Goal: Task Accomplishment & Management: Use online tool/utility

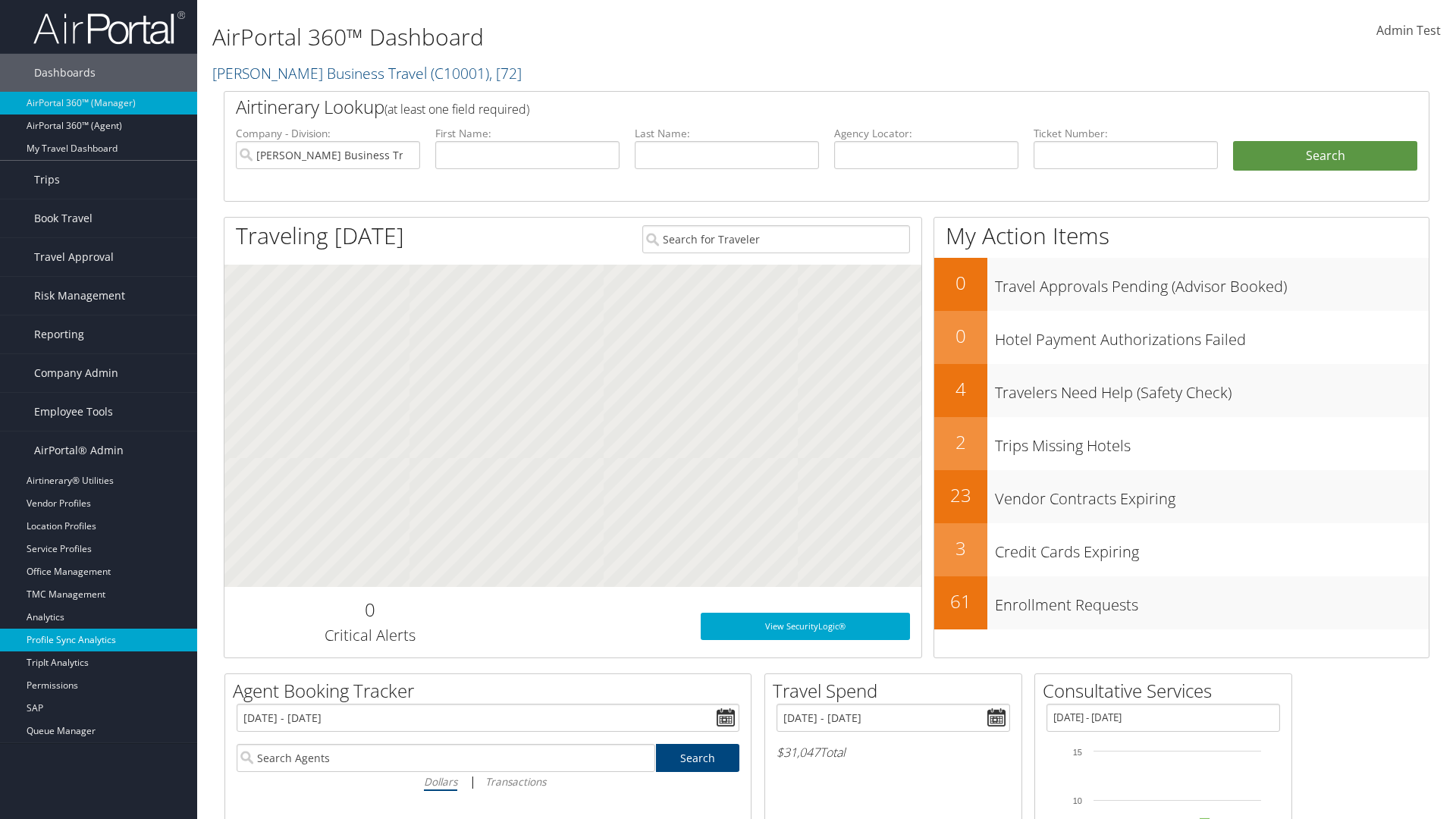
click at [99, 639] on link "Profile Sync Analytics" at bounding box center [99, 639] width 197 height 23
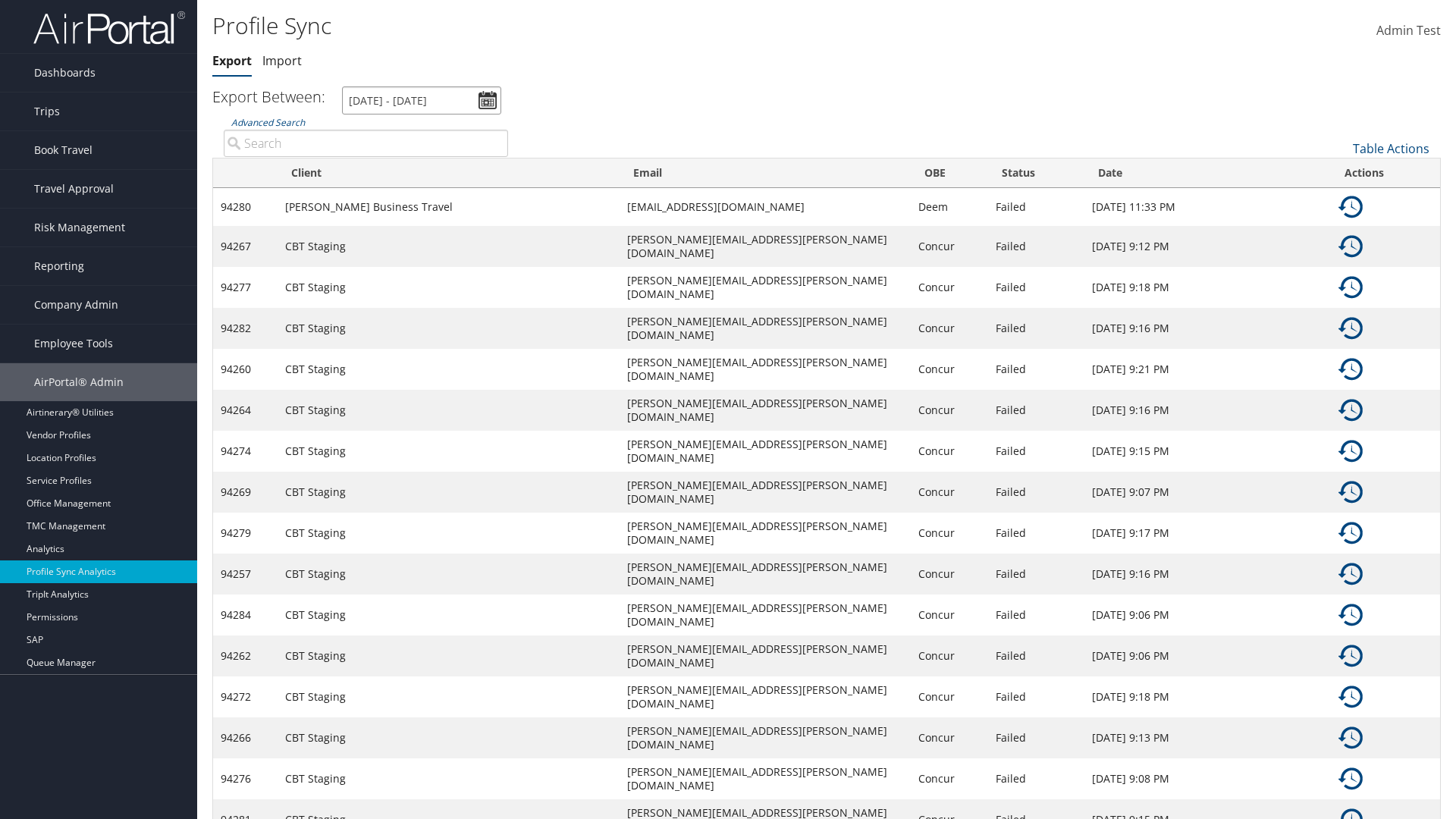
click at [421, 100] on input "[DATE] - [DATE]" at bounding box center [421, 100] width 159 height 28
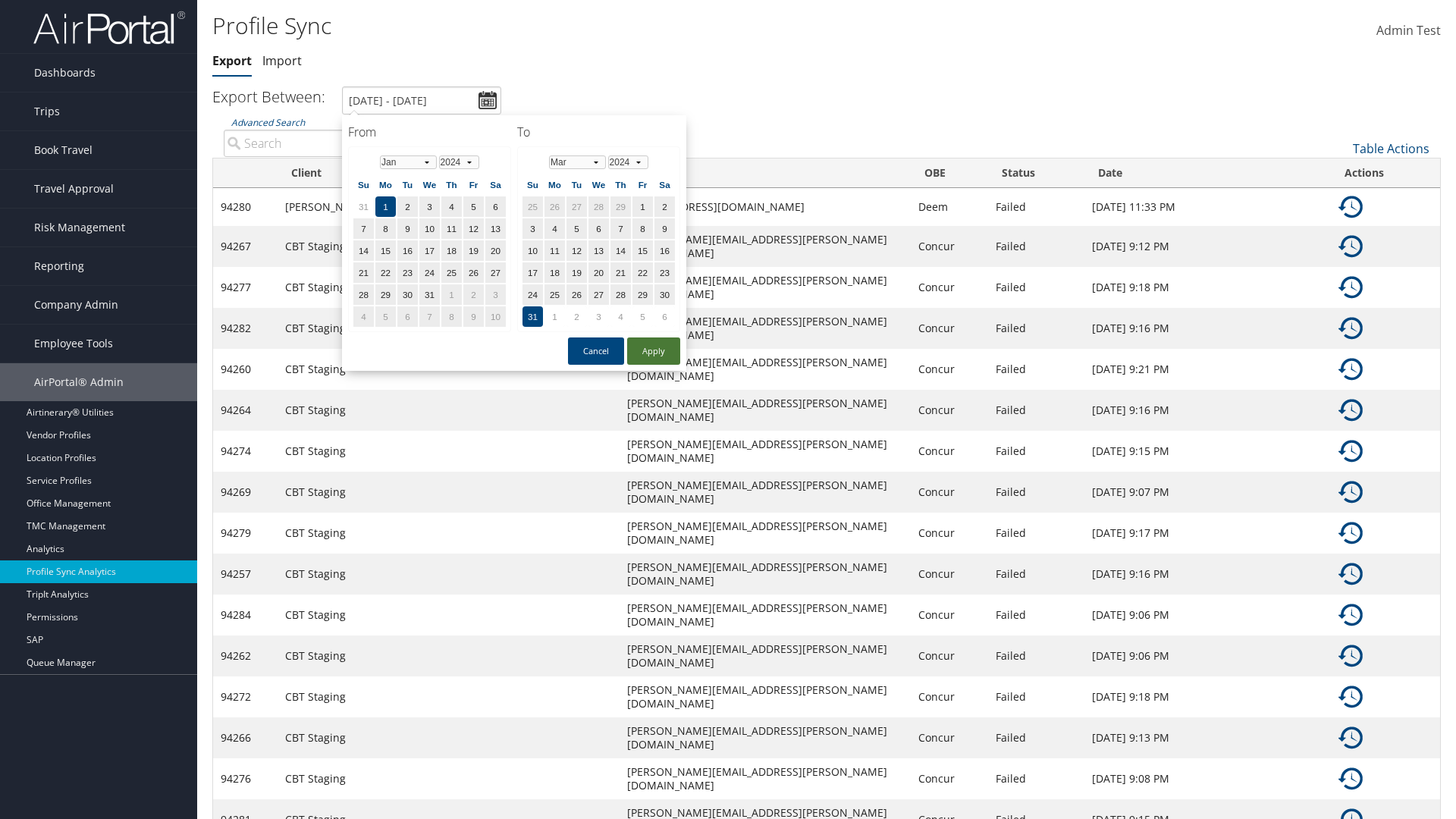
click at [653, 350] on button "Apply" at bounding box center [653, 351] width 53 height 28
type input "1/1/2024 - 3/31/2024"
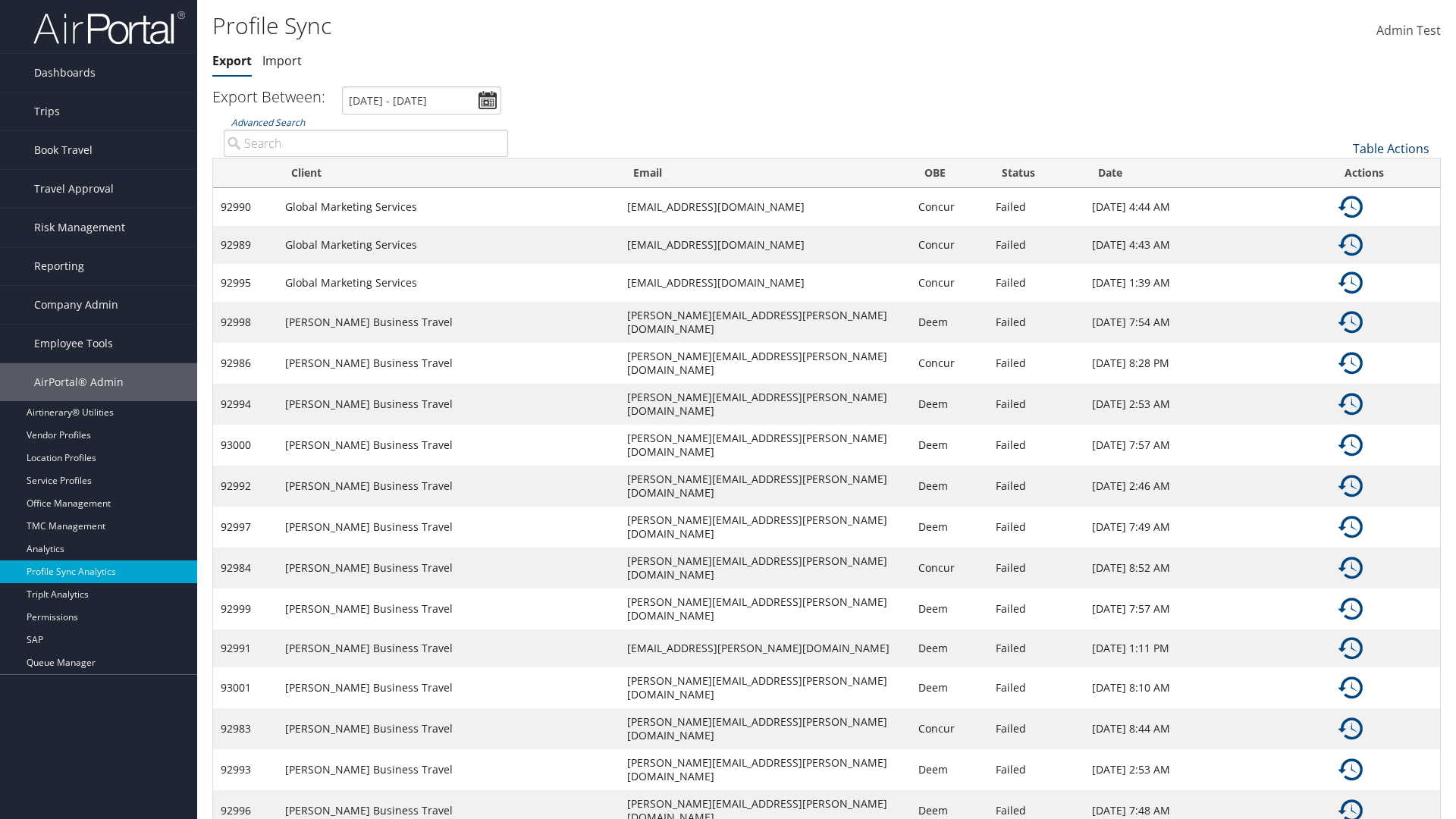
click at [1391, 147] on link "Table Actions" at bounding box center [1391, 148] width 76 height 17
click at [1340, 197] on link "Column Visibility" at bounding box center [1340, 198] width 199 height 26
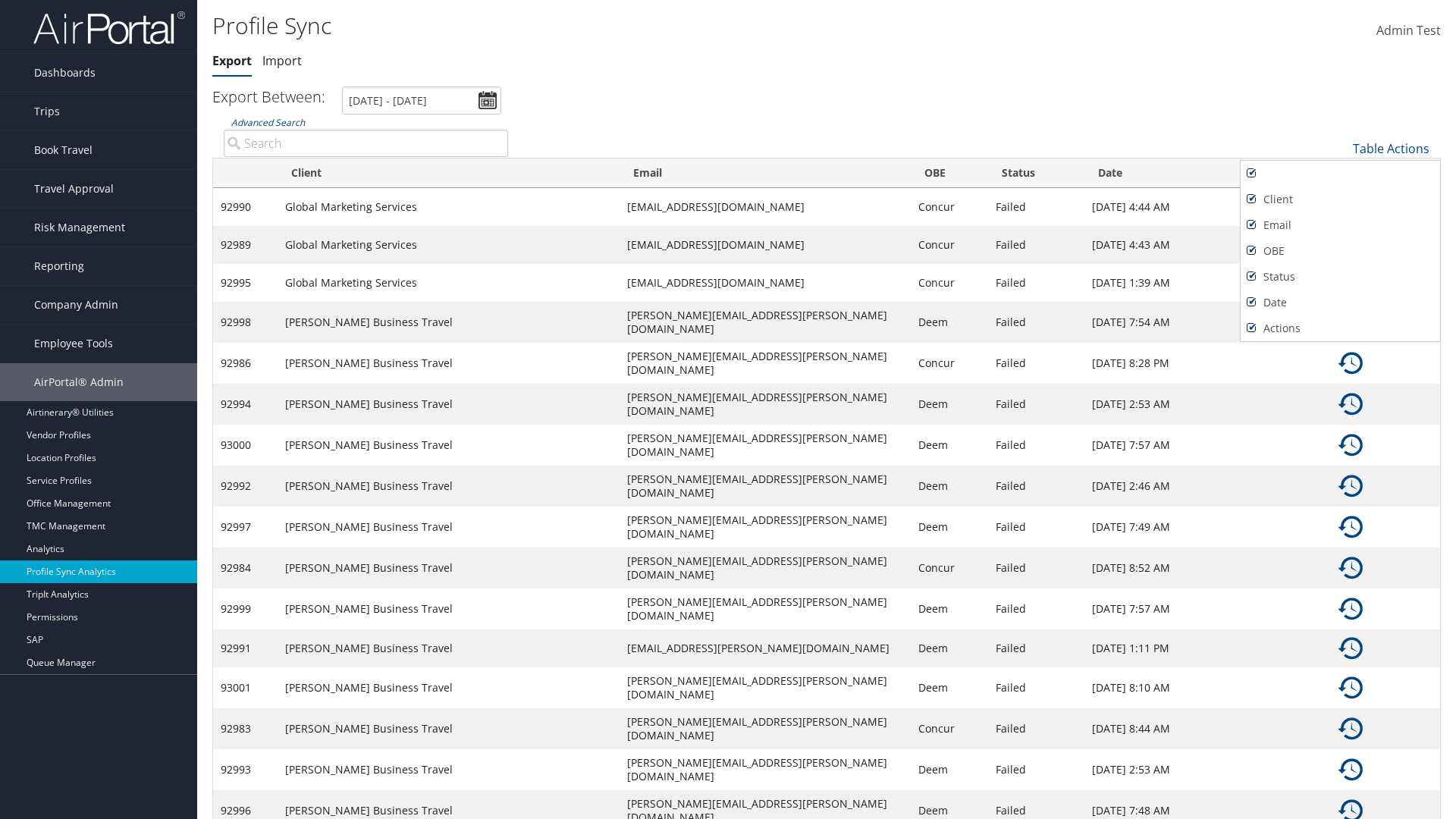
click at [728, 409] on div at bounding box center [728, 409] width 1456 height 819
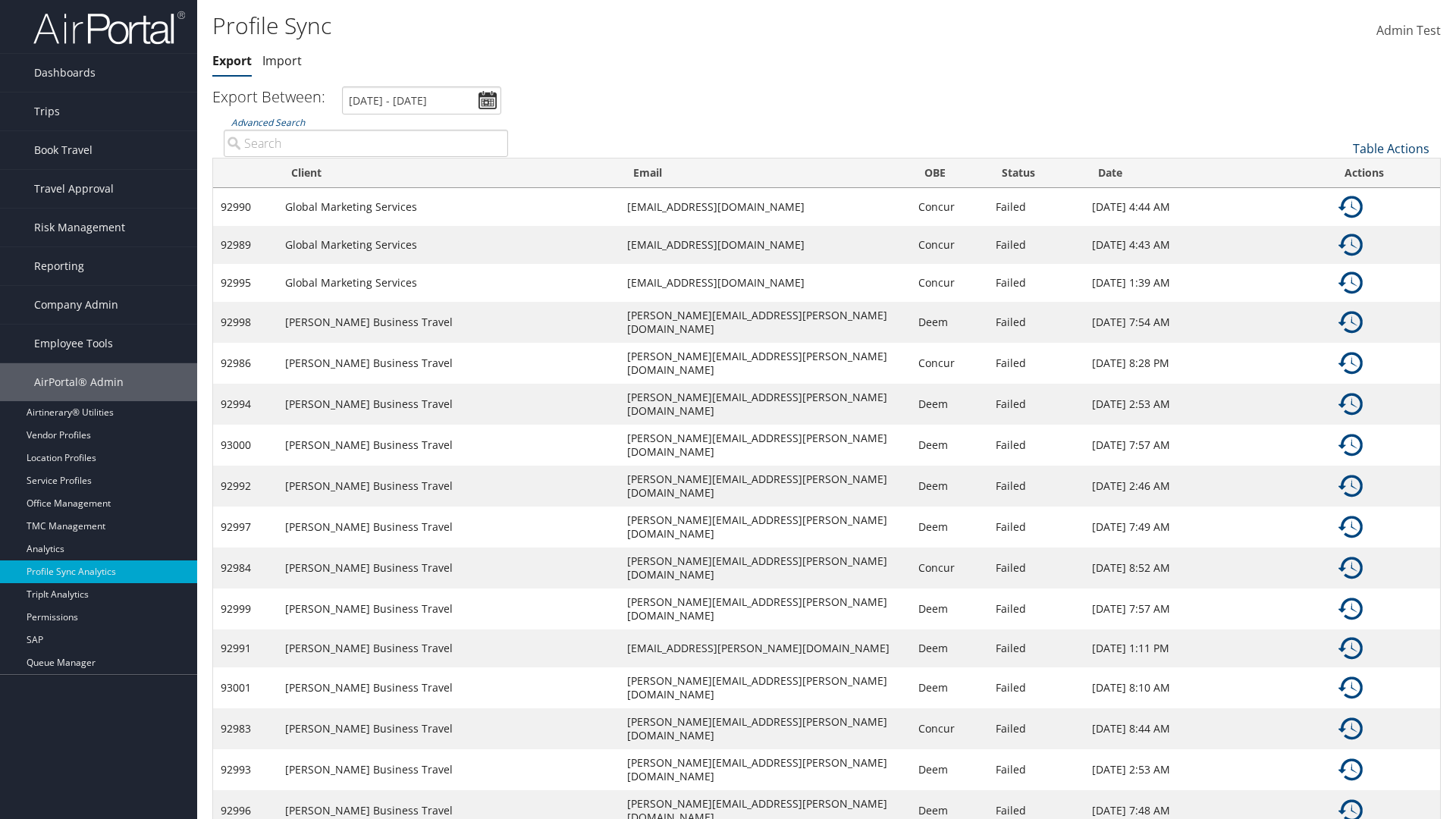
click at [1391, 147] on link "Table Actions" at bounding box center [1391, 148] width 76 height 17
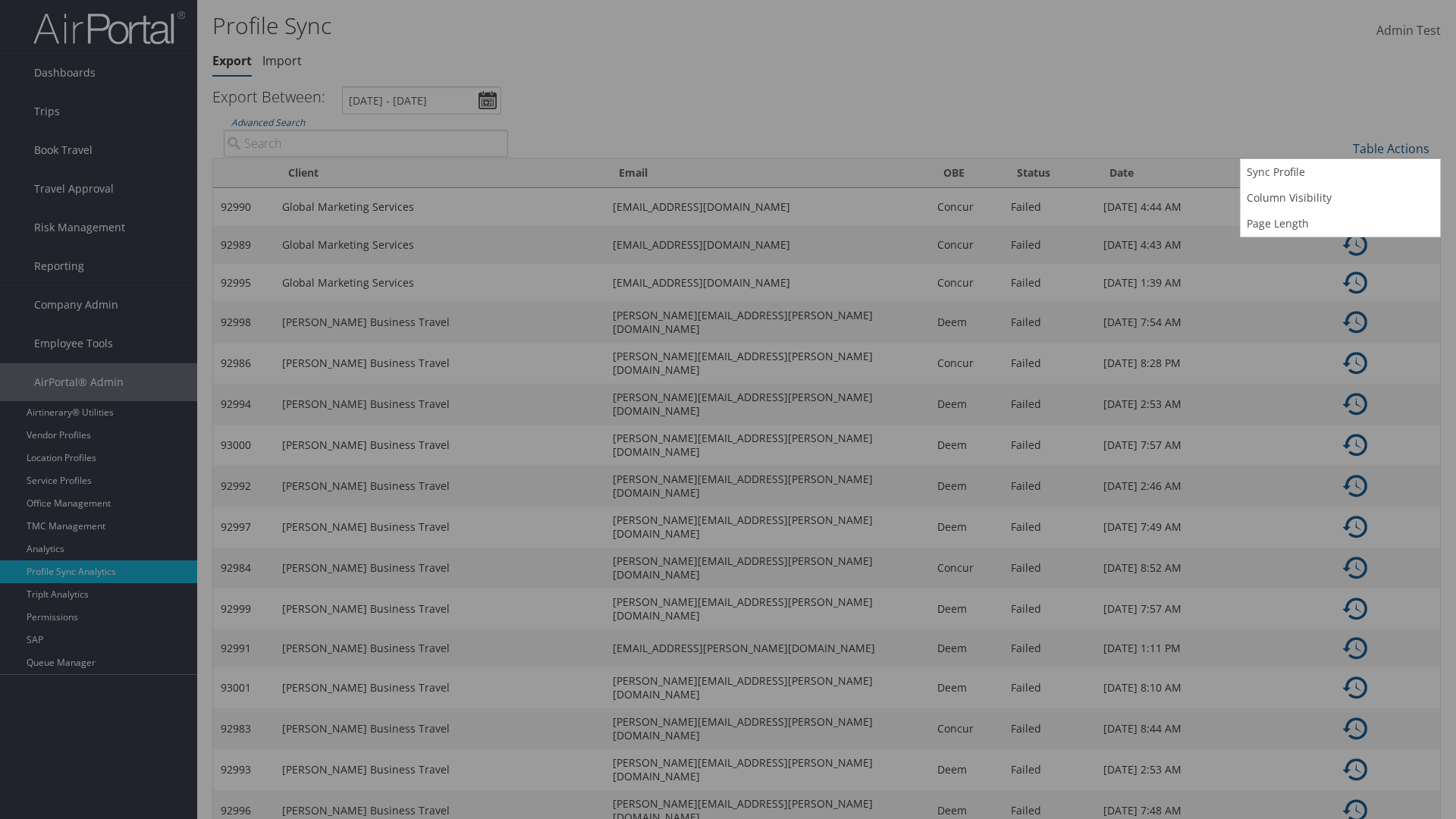
click at [0, 0] on input "User" at bounding box center [0, 0] width 0 height 0
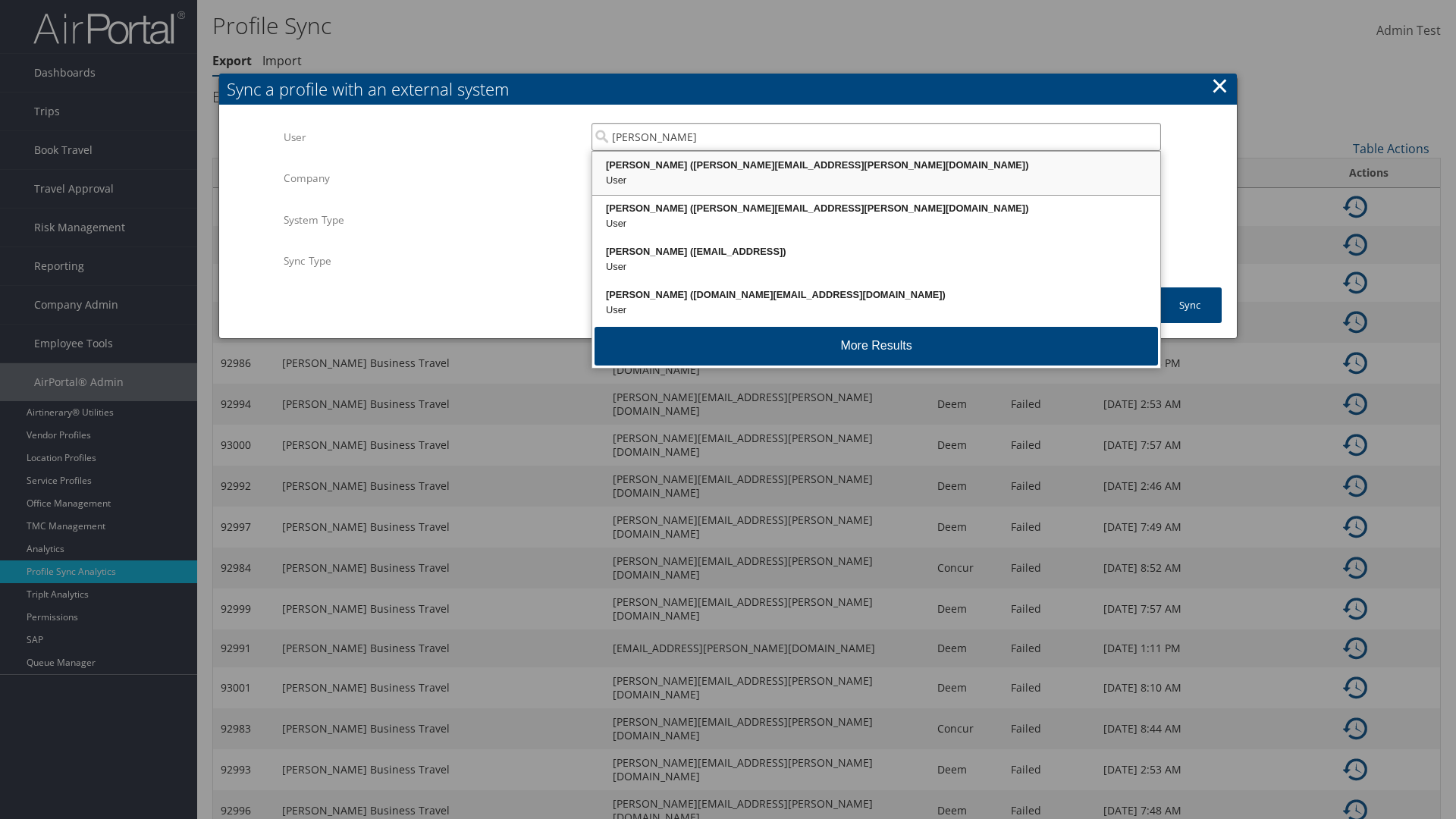
click at [875, 165] on div "Kyle Casazza (kyle.casazza@cbtravel.com)" at bounding box center [875, 165] width 563 height 15
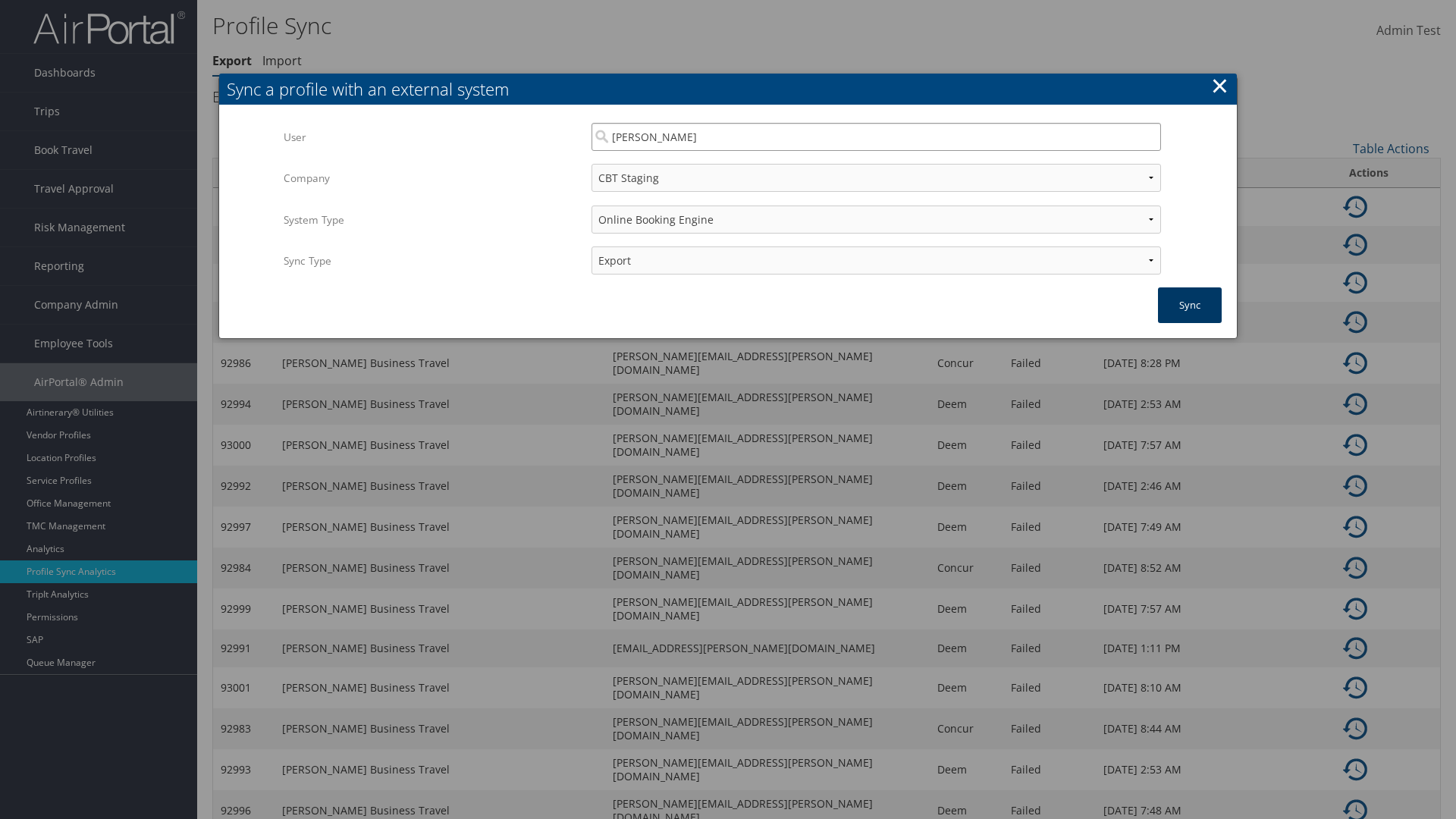
type input "Kyle Casazza"
click at [1190, 305] on button "Sync" at bounding box center [1189, 305] width 64 height 36
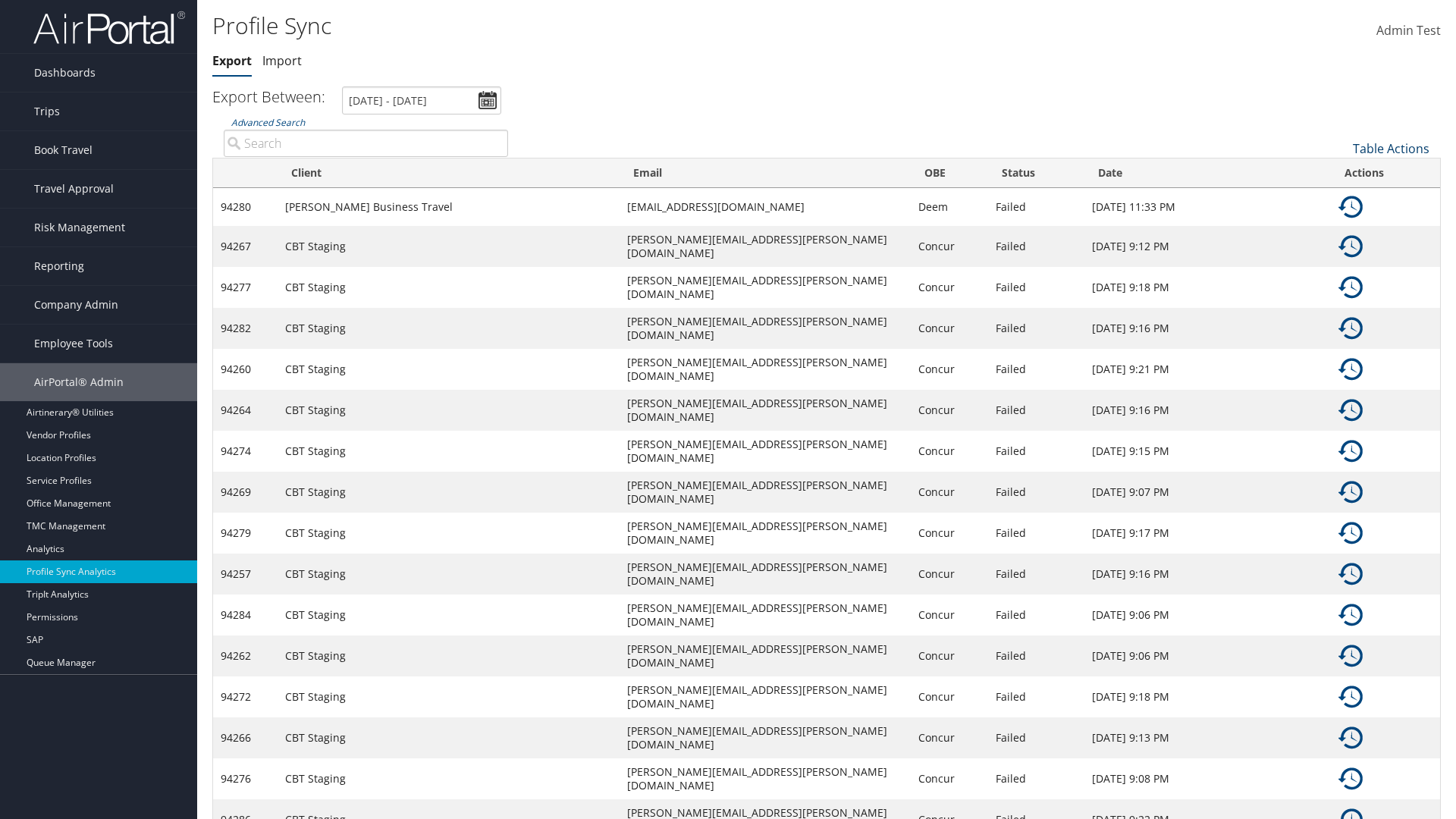
click at [1391, 147] on link "Table Actions" at bounding box center [1391, 148] width 76 height 17
click at [1340, 223] on link "Page Length" at bounding box center [1340, 224] width 199 height 26
click at [1340, 199] on link "25" at bounding box center [1340, 199] width 199 height 26
click at [1391, 147] on link "Table Actions" at bounding box center [1391, 148] width 76 height 17
click at [1340, 223] on link "Page Length" at bounding box center [1340, 224] width 199 height 26
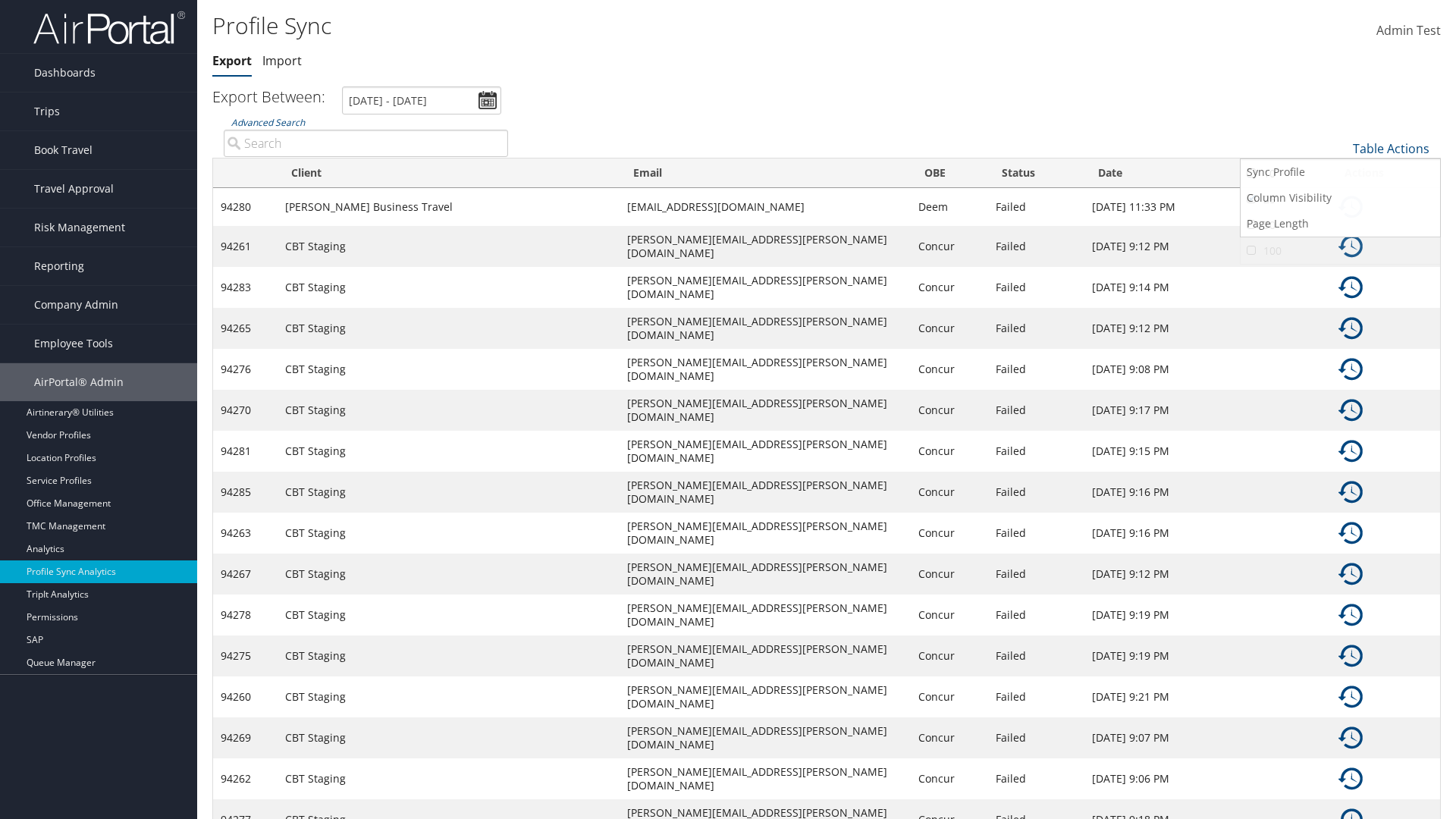
click at [1340, 225] on link "50" at bounding box center [1340, 225] width 199 height 26
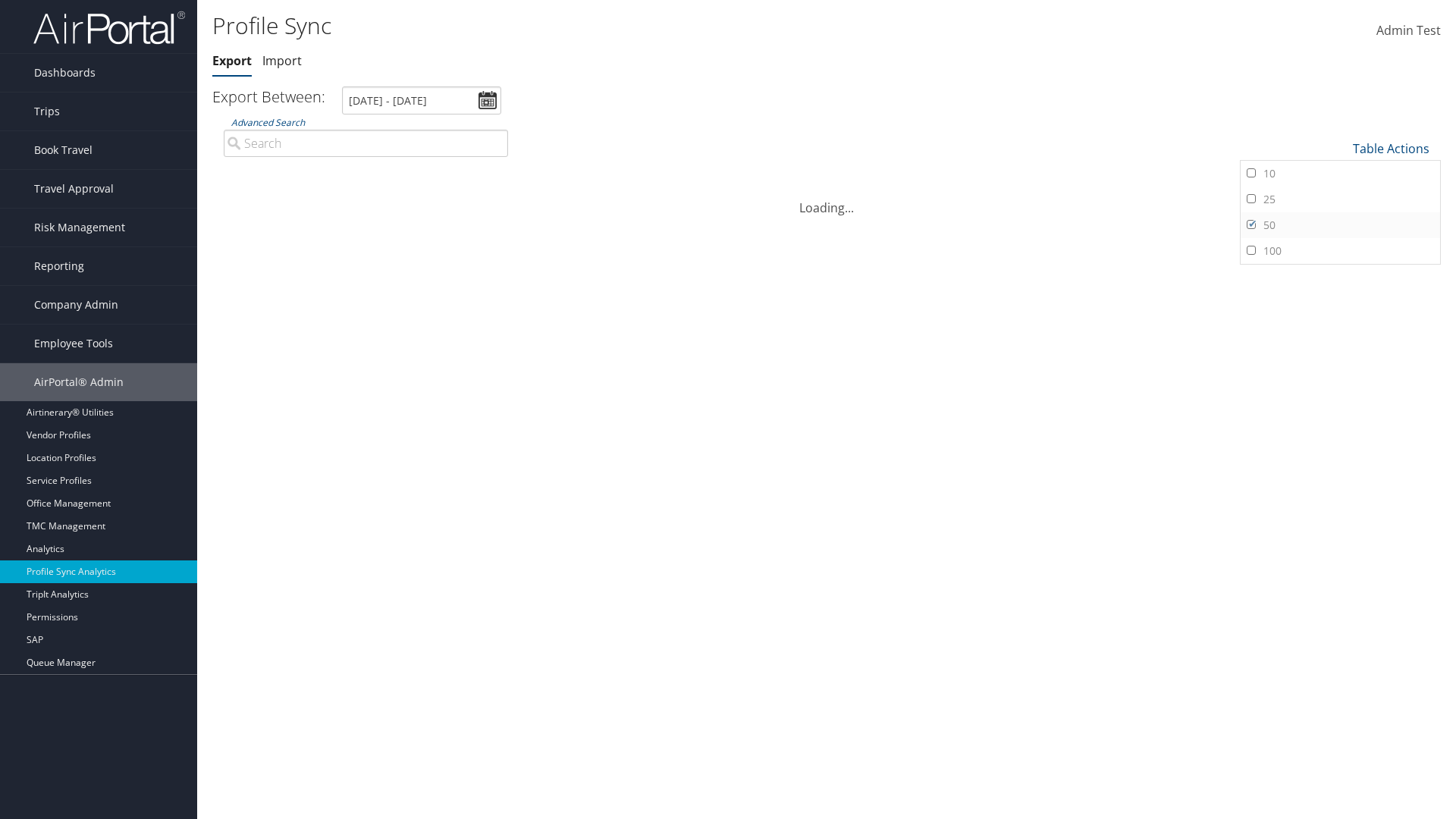
scroll to position [139, 0]
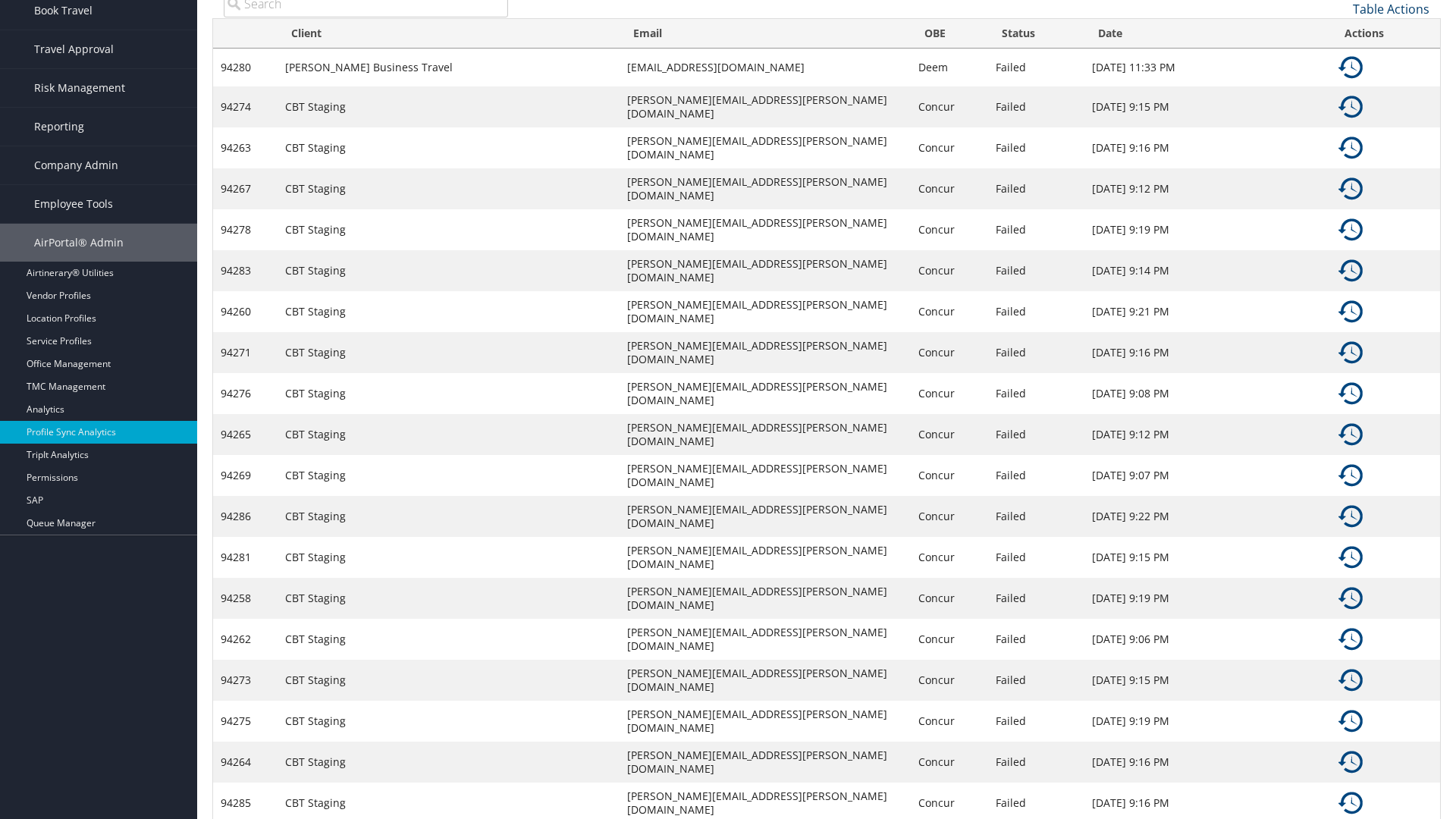
click at [1391, 8] on link "Table Actions" at bounding box center [1391, 9] width 76 height 17
click at [1340, 84] on link "Page Length" at bounding box center [1340, 84] width 199 height 26
click at [1391, 8] on link "Table Actions" at bounding box center [1391, 9] width 76 height 17
click at [1340, 58] on link "Column Visibility" at bounding box center [1340, 58] width 199 height 26
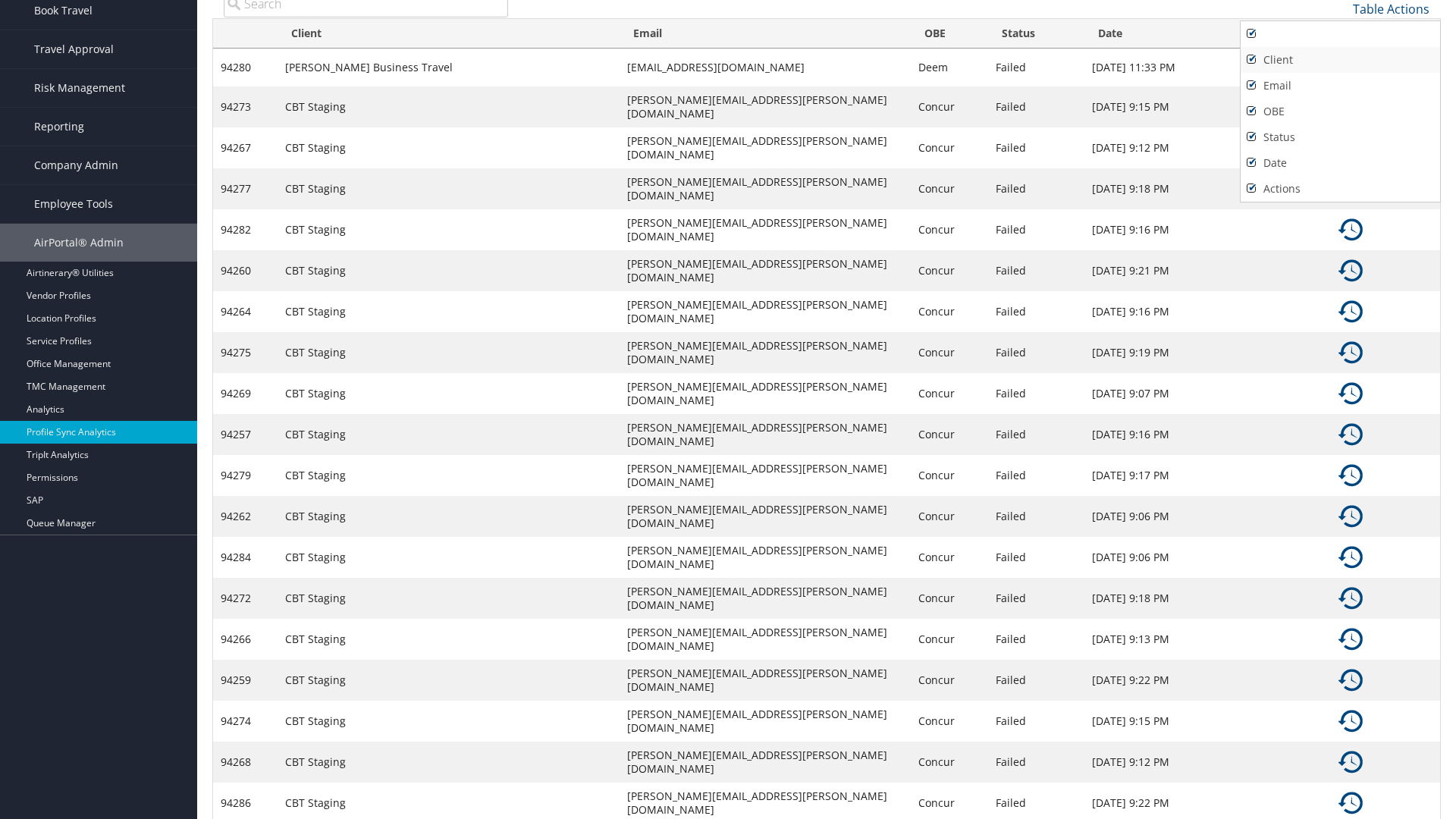
click at [1340, 59] on link "Client" at bounding box center [1340, 60] width 199 height 26
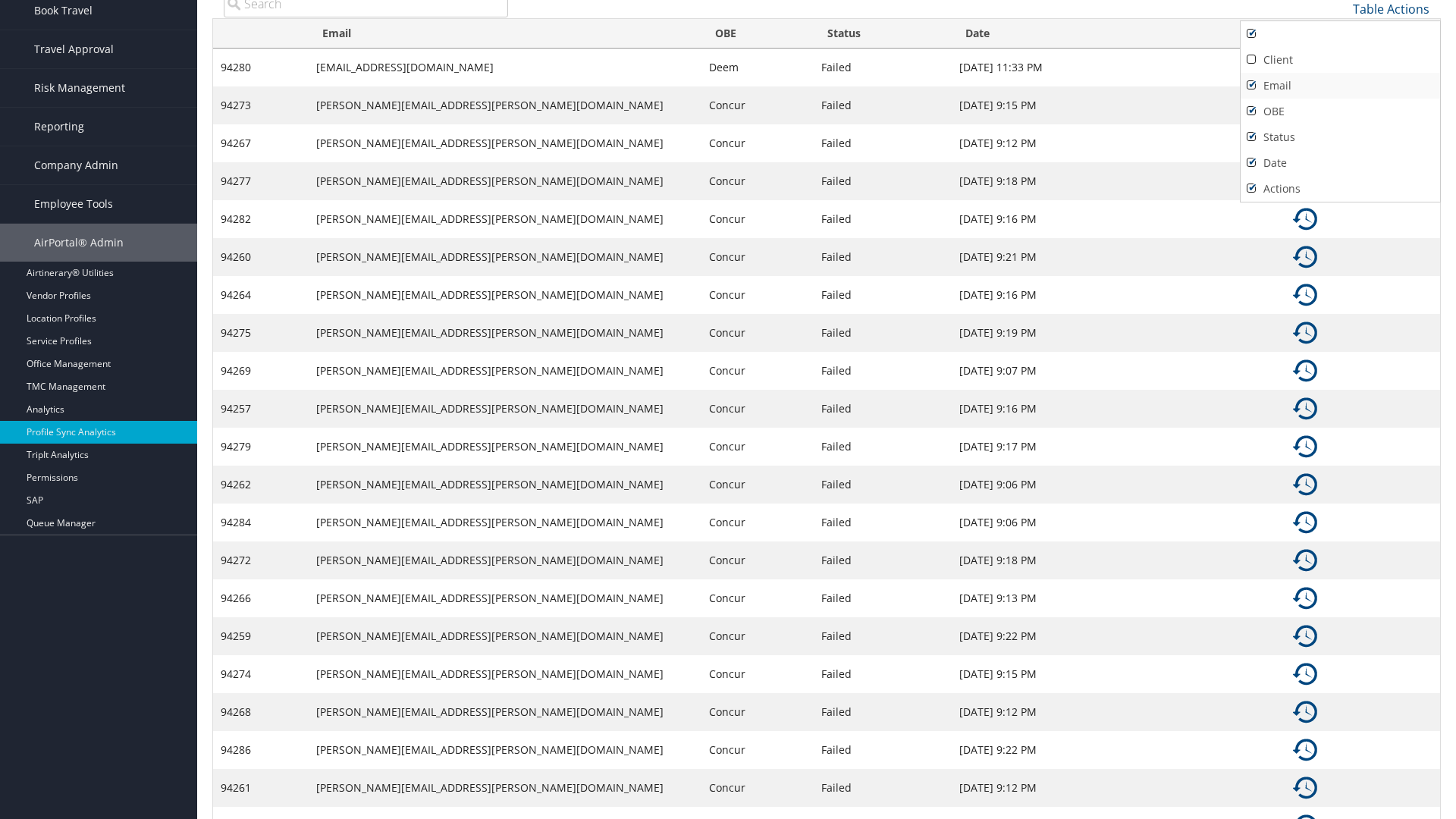
click at [1340, 85] on link "Email" at bounding box center [1340, 86] width 199 height 26
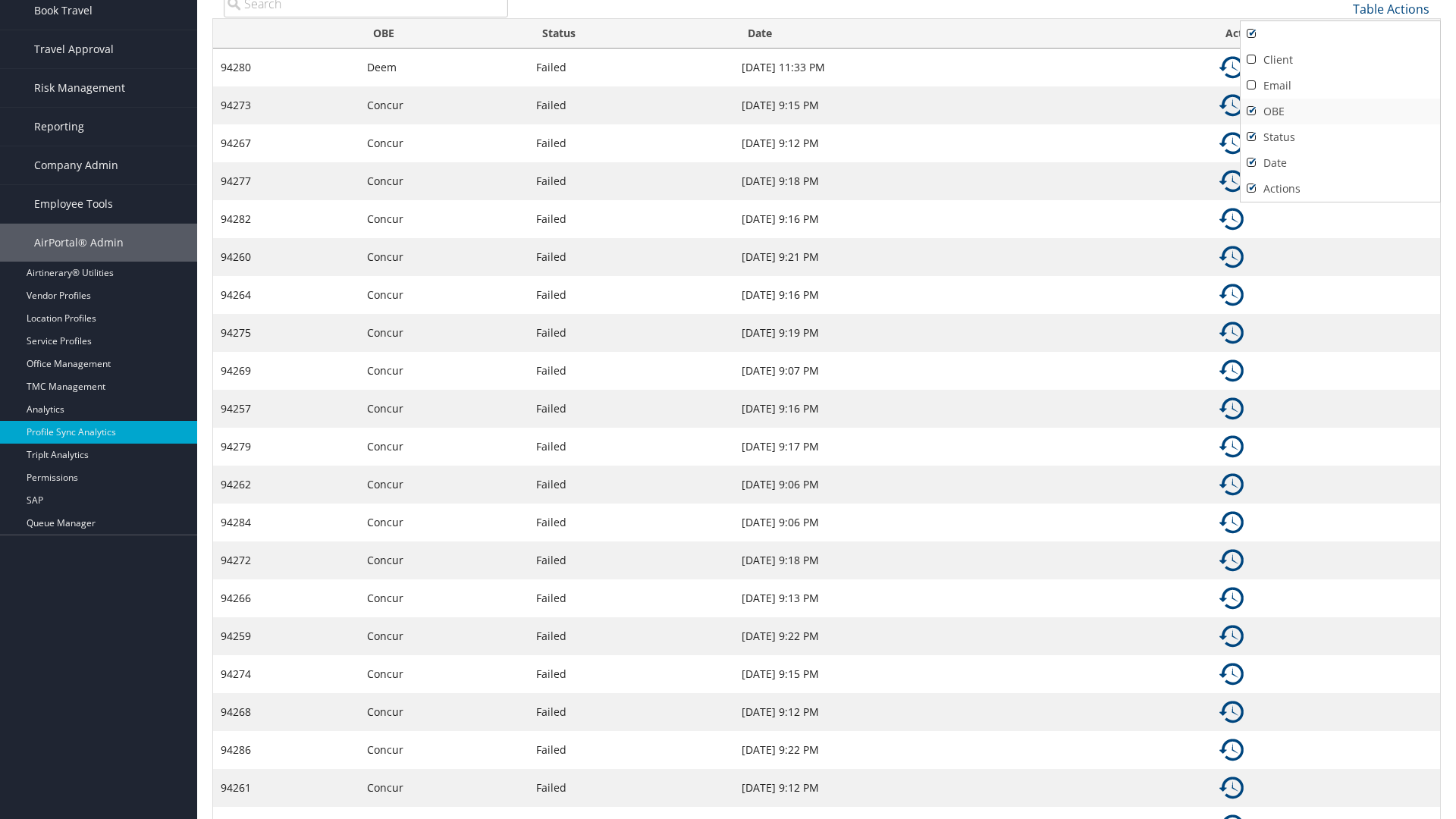
click at [1340, 111] on link "OBE" at bounding box center [1340, 111] width 199 height 26
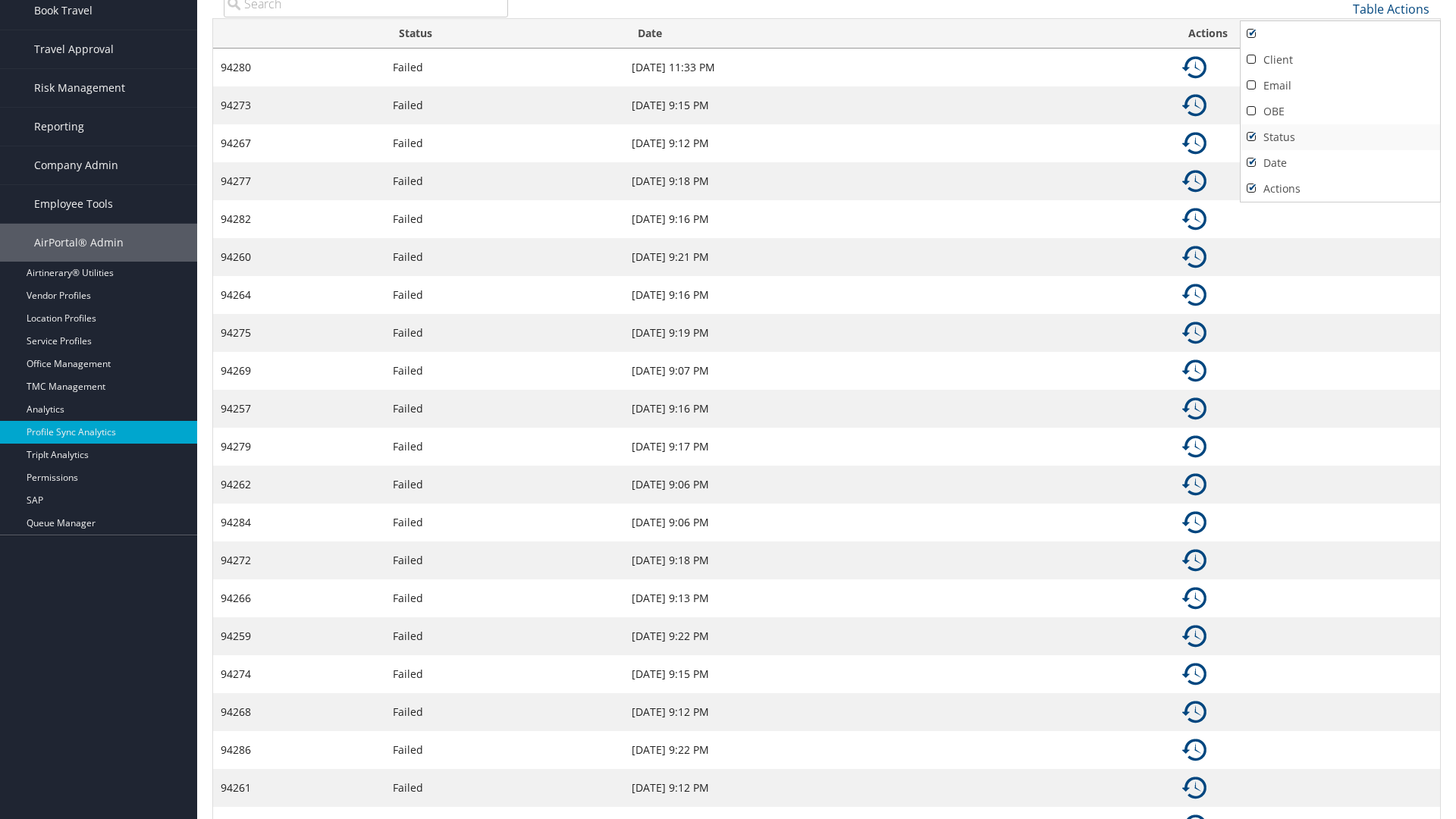
click at [1340, 136] on link "Status" at bounding box center [1340, 137] width 199 height 26
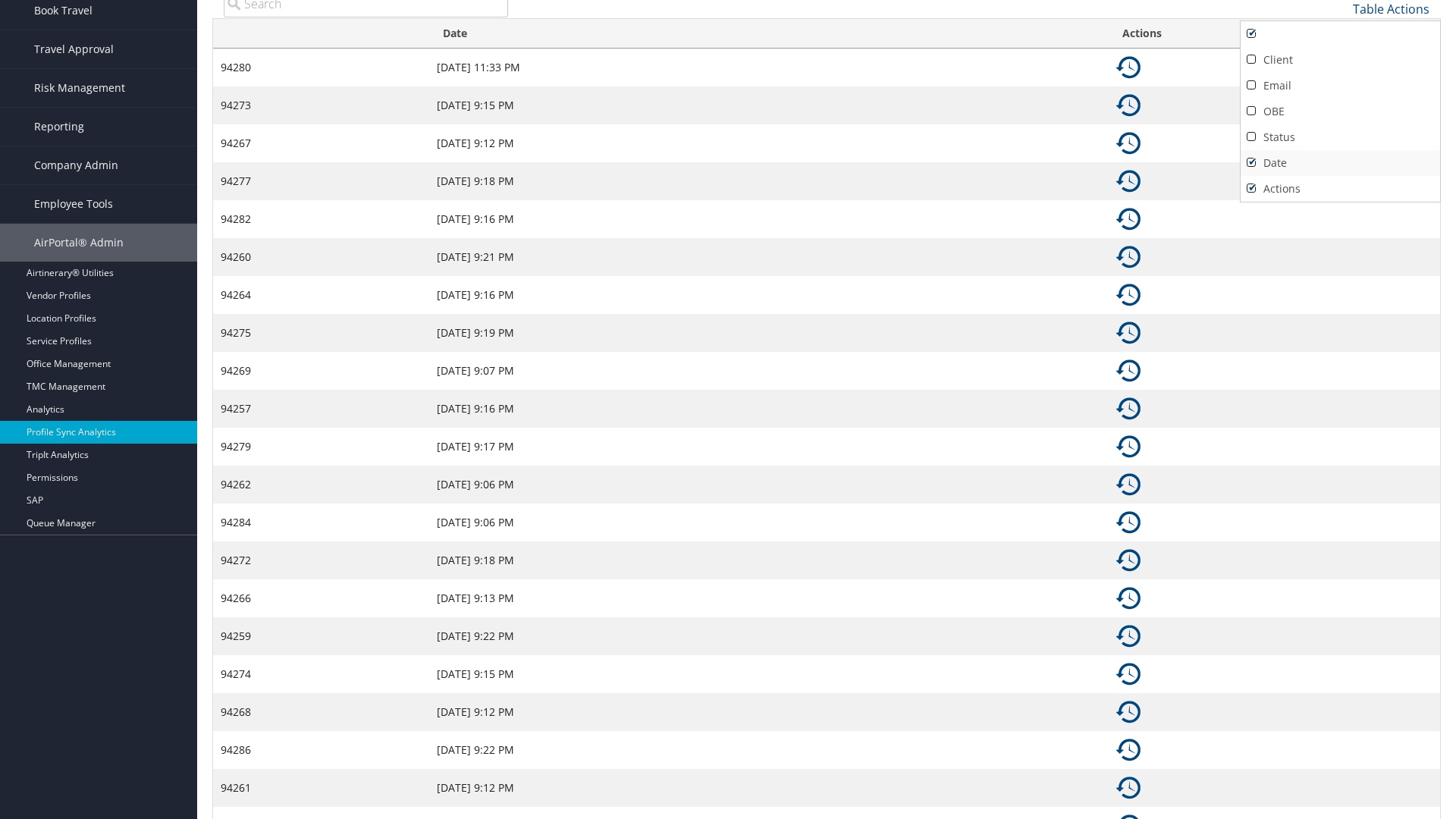
click at [1340, 162] on link "Date" at bounding box center [1340, 163] width 199 height 26
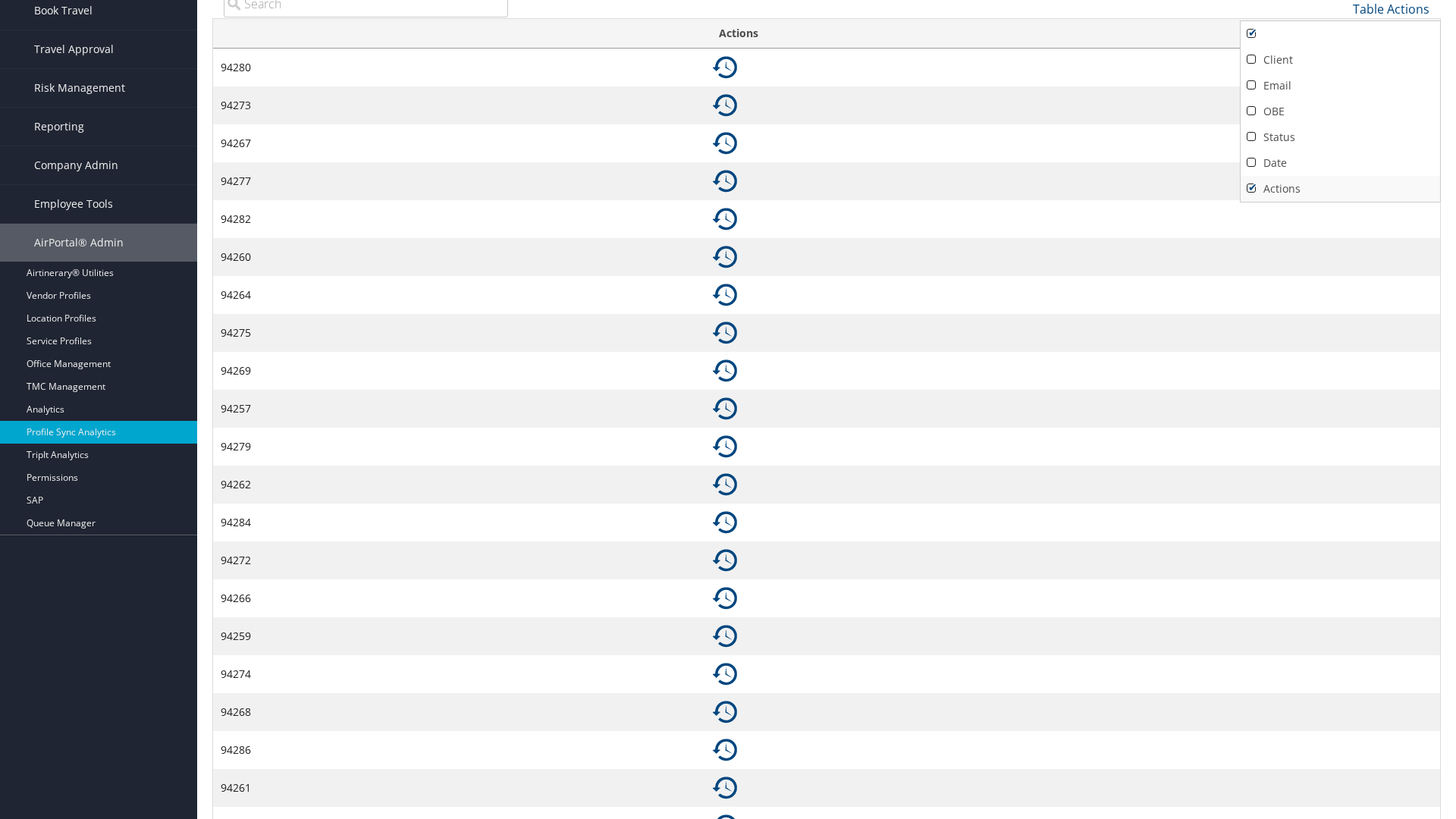
click at [1340, 188] on link "Actions" at bounding box center [1340, 189] width 199 height 26
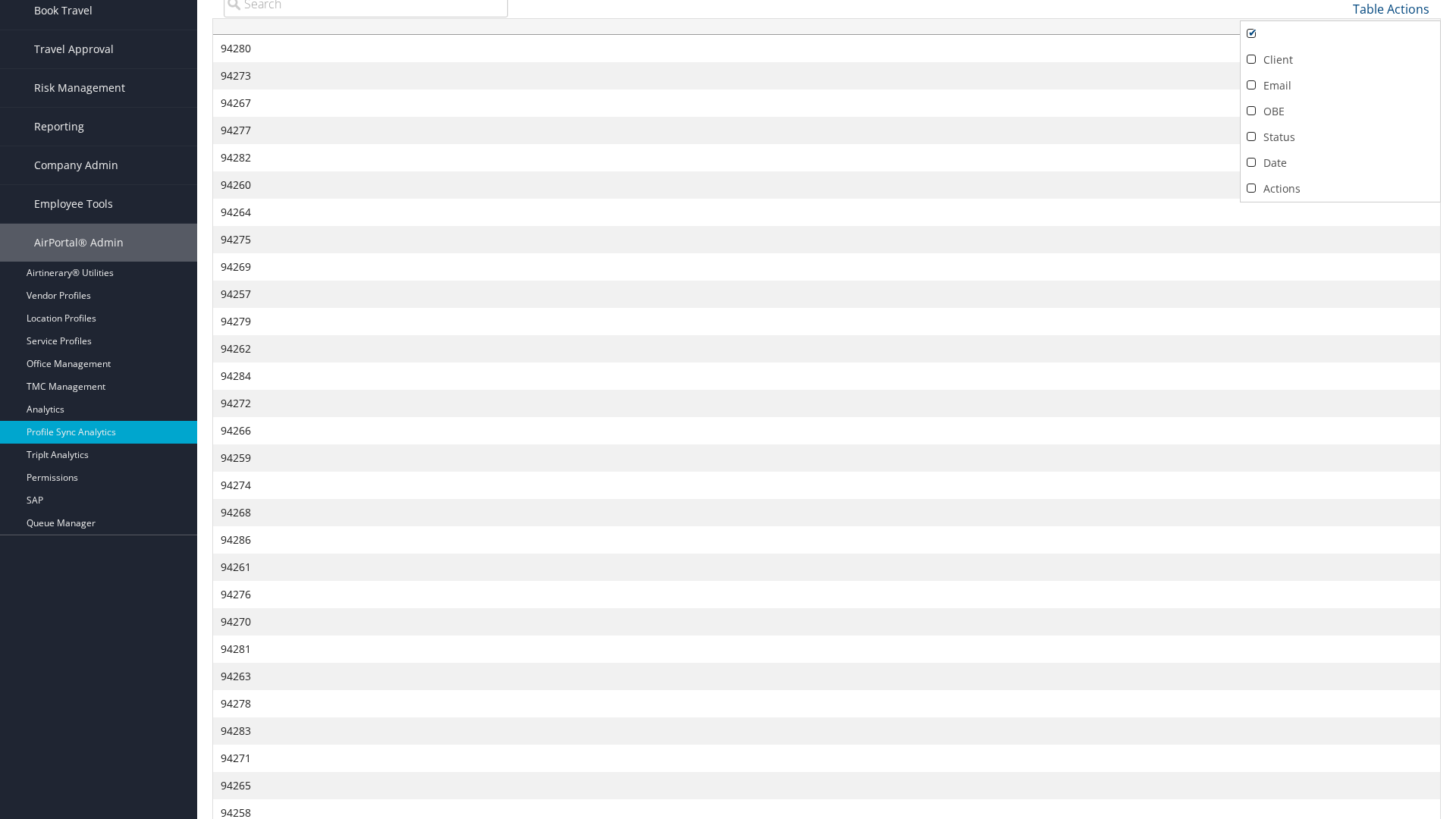
click at [728, 409] on div at bounding box center [728, 409] width 1456 height 819
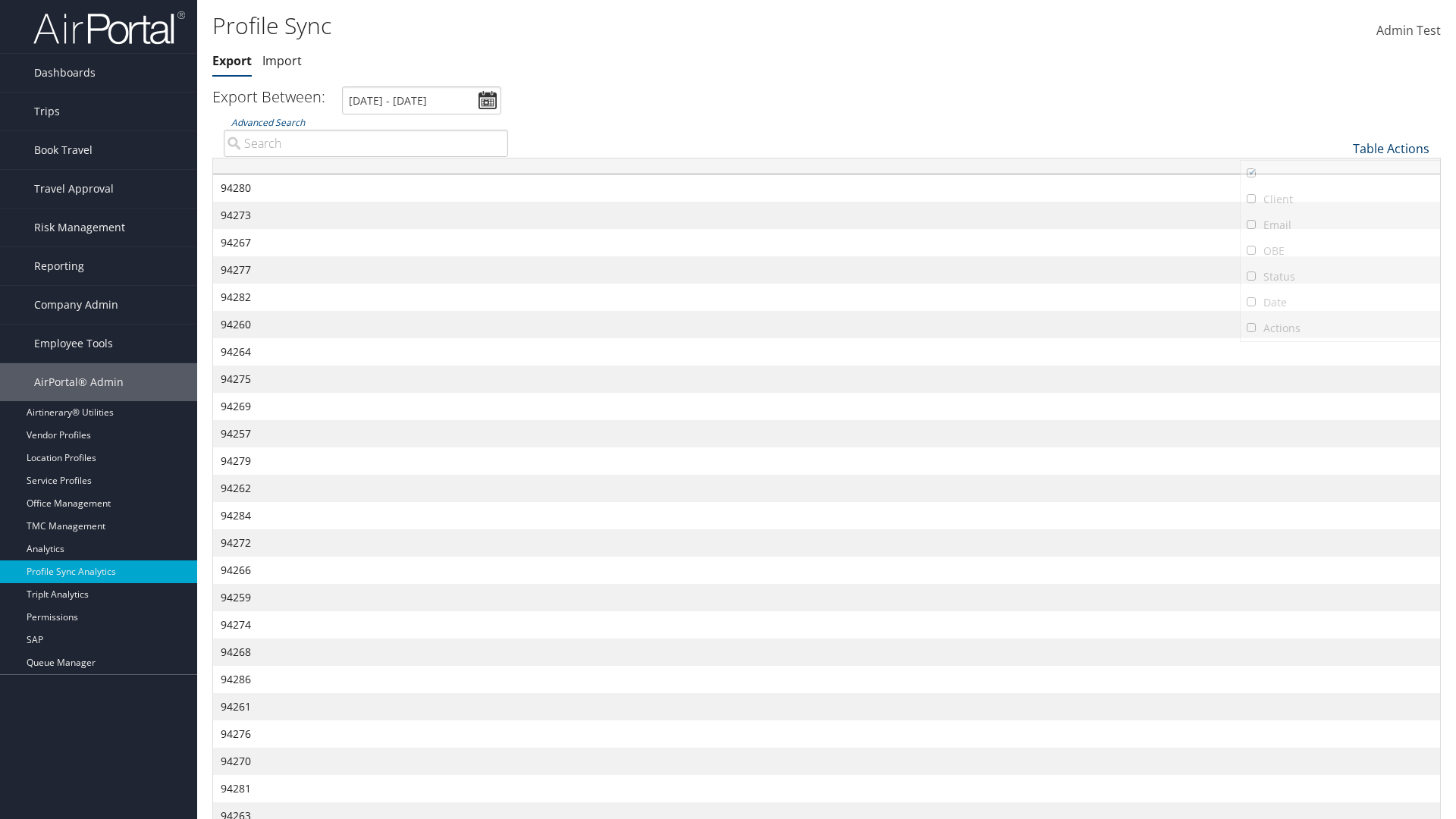
click at [1391, 140] on link "Table Actions" at bounding box center [1391, 148] width 76 height 17
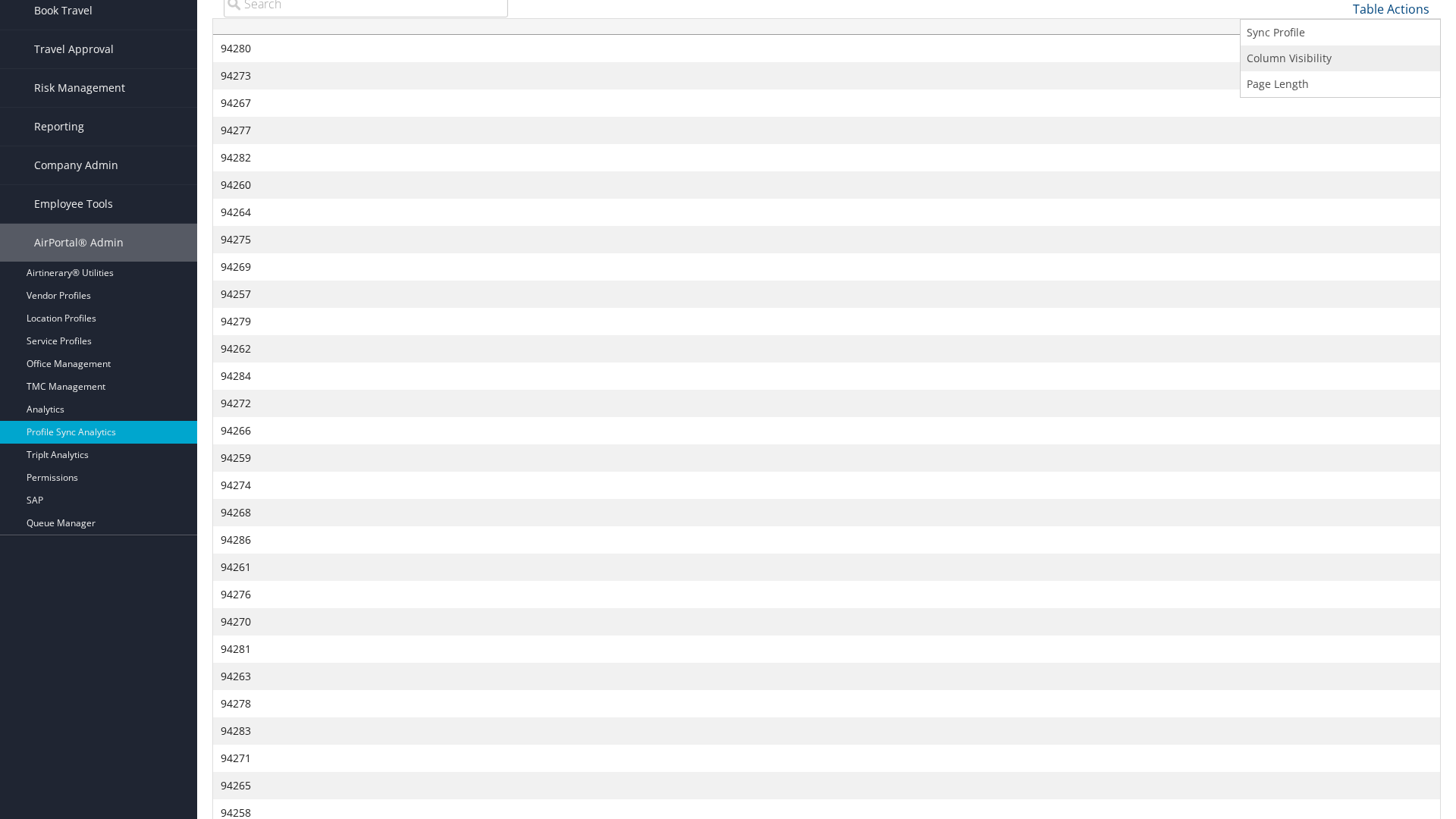
click at [1340, 58] on link "Column Visibility" at bounding box center [1340, 58] width 199 height 26
